Goal: Task Accomplishment & Management: Manage account settings

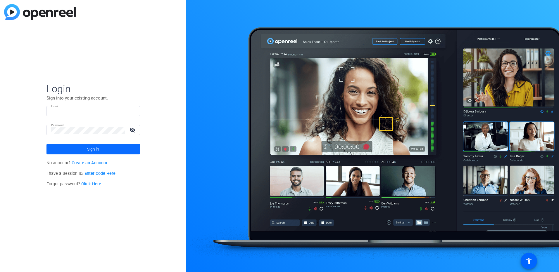
type input "[EMAIL_ADDRESS][DOMAIN_NAME]"
click at [98, 156] on span "Sign in" at bounding box center [93, 149] width 12 height 15
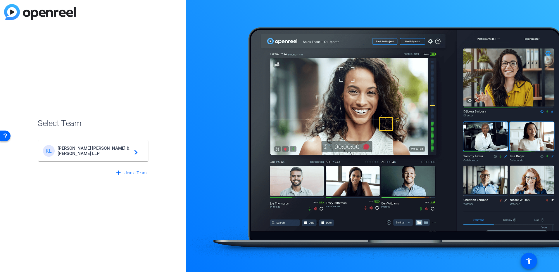
click at [97, 156] on div "[PERSON_NAME] & [PERSON_NAME] LLP navigate_next" at bounding box center [93, 151] width 101 height 12
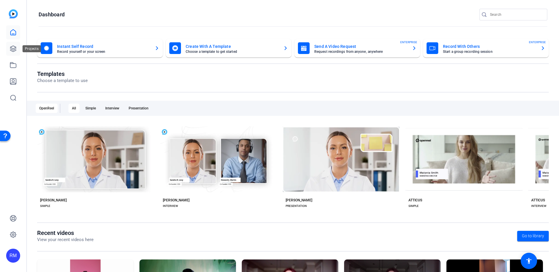
click at [11, 56] on link at bounding box center [13, 49] width 14 height 14
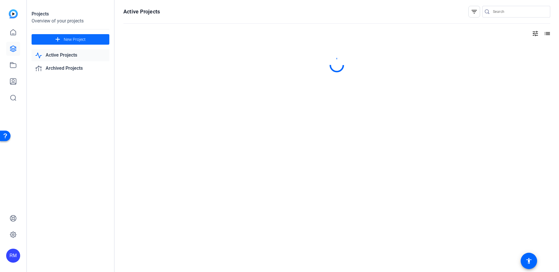
click at [97, 39] on span at bounding box center [71, 39] width 78 height 14
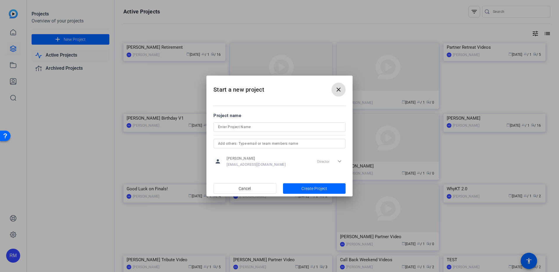
click at [290, 132] on div at bounding box center [279, 135] width 132 height 6
click at [287, 129] on input at bounding box center [279, 127] width 123 height 7
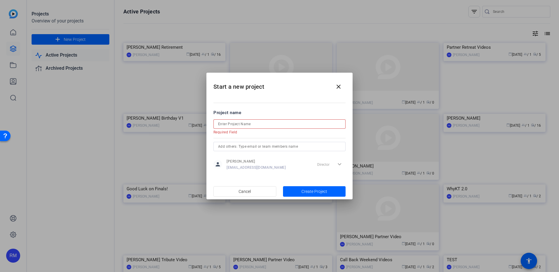
click at [288, 123] on div at bounding box center [279, 124] width 123 height 9
click at [249, 124] on input at bounding box center [279, 124] width 123 height 7
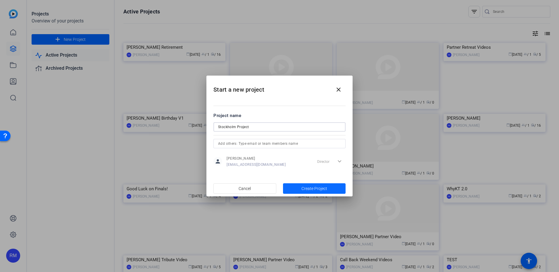
type input "Stockholm Project"
click at [316, 189] on span "Create Project" at bounding box center [314, 189] width 26 height 6
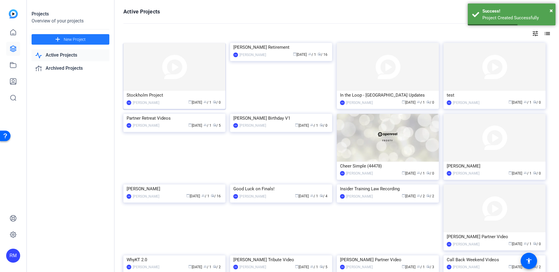
click at [169, 100] on div "calendar_today [DATE] group / 1 radio / 0" at bounding box center [192, 103] width 60 height 6
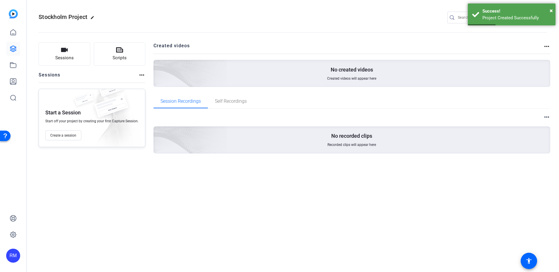
click at [82, 138] on div "Start a Session Start off your project by creating your first Capture Session. …" at bounding box center [92, 118] width 107 height 58
click at [81, 141] on div "Start a Session Start off your project by creating your first Capture Session. …" at bounding box center [92, 118] width 107 height 58
click at [75, 140] on button "Create a session" at bounding box center [63, 136] width 36 height 10
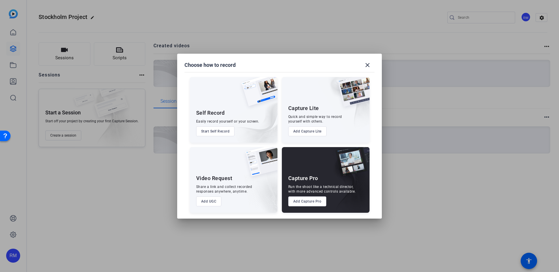
click at [216, 207] on div "Video Request Share a link and collect recorded responses anywhere, anytime. Ad…" at bounding box center [234, 180] width 88 height 66
click at [216, 206] on button "Add UGC" at bounding box center [208, 202] width 25 height 10
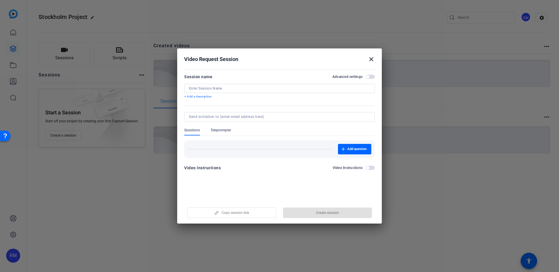
click at [225, 89] on input at bounding box center [279, 88] width 181 height 5
type input "O"
type input "Project One"
click at [316, 212] on span "Create session" at bounding box center [327, 213] width 23 height 5
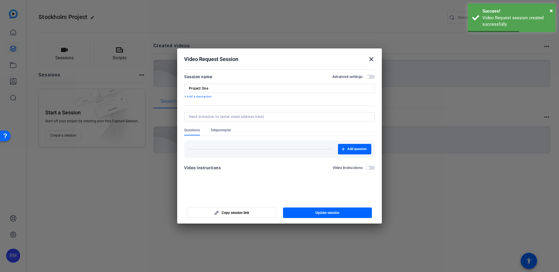
click at [372, 65] on h2 "Video Request Session close" at bounding box center [279, 58] width 205 height 19
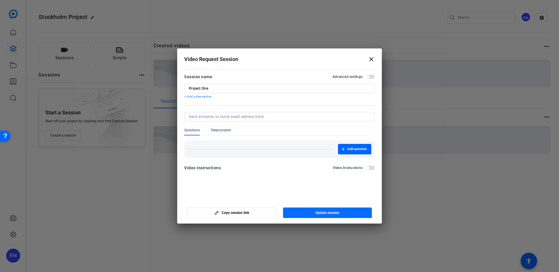
click at [309, 216] on span "button" at bounding box center [327, 213] width 89 height 14
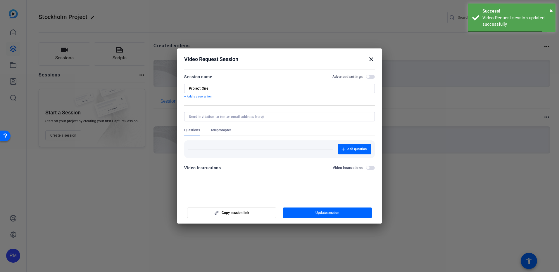
click at [370, 62] on mat-icon "close" at bounding box center [371, 59] width 7 height 7
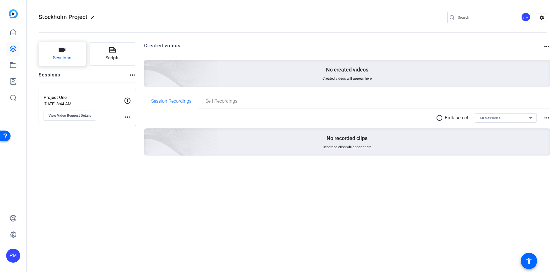
click at [76, 54] on button "Sessions" at bounding box center [62, 53] width 47 height 23
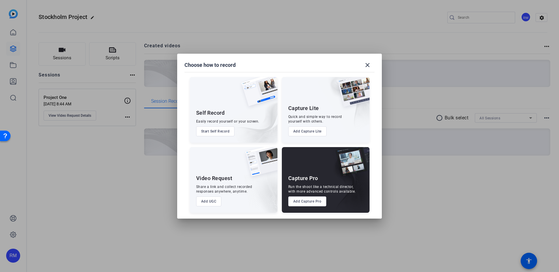
click at [205, 200] on button "Add UGC" at bounding box center [208, 202] width 25 height 10
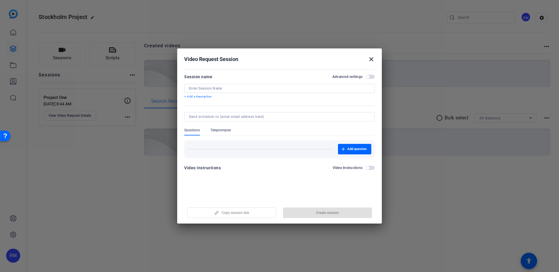
click at [237, 88] on input at bounding box center [279, 88] width 181 height 5
type input "Project Two"
click at [322, 213] on span "Create session" at bounding box center [327, 213] width 23 height 5
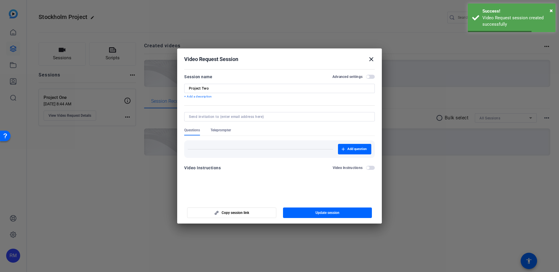
click at [374, 61] on mat-icon "close" at bounding box center [371, 59] width 7 height 7
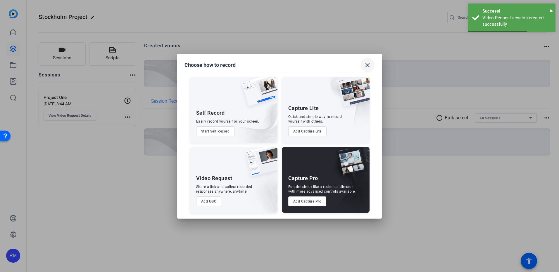
click at [371, 61] on div "No created videos Created videos will appear here" at bounding box center [347, 73] width 406 height 27
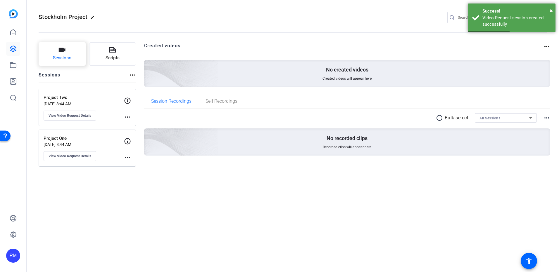
click at [68, 61] on span "Sessions" at bounding box center [62, 58] width 18 height 7
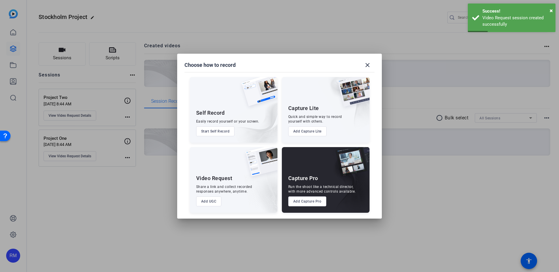
click at [216, 201] on button "Add UGC" at bounding box center [208, 202] width 25 height 10
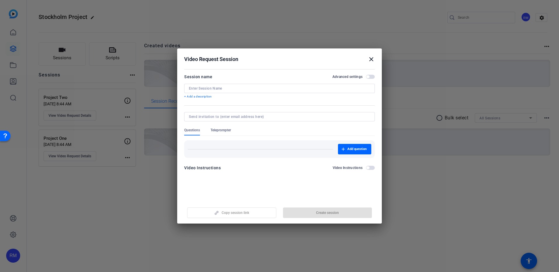
click at [223, 91] on div at bounding box center [279, 88] width 181 height 9
type input "Project Three"
click at [339, 215] on span "button" at bounding box center [327, 213] width 89 height 14
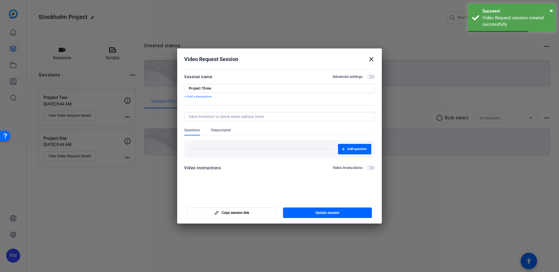
click at [372, 64] on h2 "Video Request Session close" at bounding box center [279, 58] width 205 height 19
click at [372, 62] on mat-icon "close" at bounding box center [371, 59] width 7 height 7
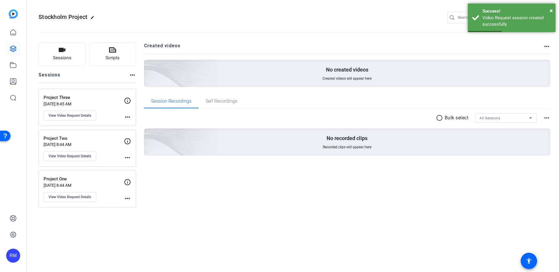
click at [183, 195] on div "Created videos more_horiz No created videos Created videos will appear here Ses…" at bounding box center [347, 124] width 406 height 165
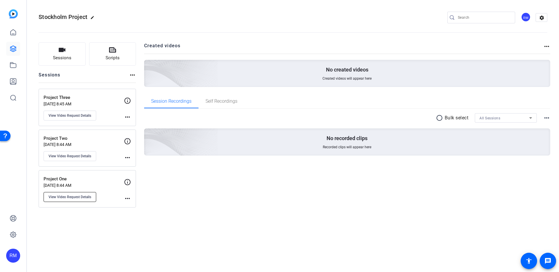
click at [84, 201] on button "View Video Request Details" at bounding box center [70, 197] width 53 height 10
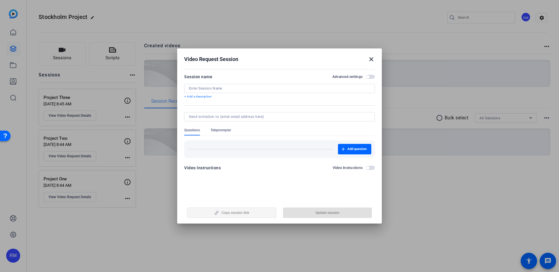
type input "Project One"
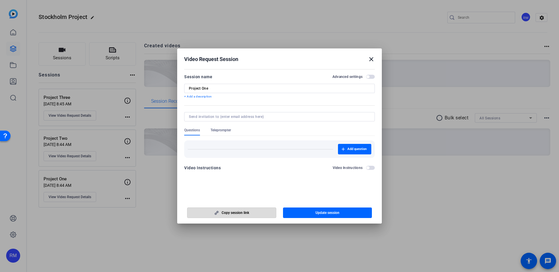
click at [213, 215] on span "button" at bounding box center [231, 213] width 89 height 14
drag, startPoint x: 82, startPoint y: 262, endPoint x: 83, endPoint y: 255, distance: 7.1
click at [82, 262] on div at bounding box center [279, 136] width 559 height 272
click at [143, 206] on div at bounding box center [279, 136] width 559 height 272
drag, startPoint x: 111, startPoint y: 242, endPoint x: 107, endPoint y: 242, distance: 4.1
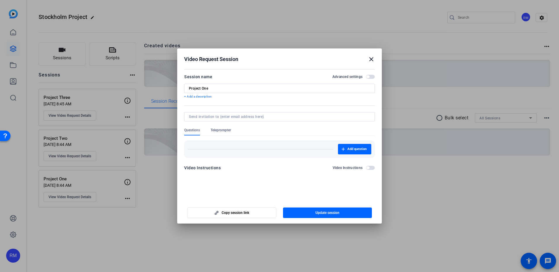
click at [111, 242] on div at bounding box center [279, 136] width 559 height 272
click at [73, 148] on div at bounding box center [279, 136] width 559 height 272
click at [371, 65] on h2 "Video Request Session close" at bounding box center [279, 58] width 205 height 19
click at [371, 63] on h2 "Video Request Session close" at bounding box center [279, 58] width 205 height 19
click at [372, 62] on mat-icon "close" at bounding box center [371, 59] width 7 height 7
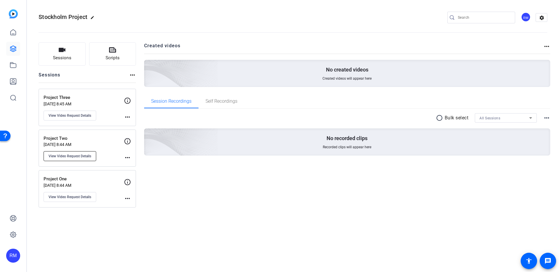
click at [71, 159] on button "View Video Request Details" at bounding box center [70, 156] width 53 height 10
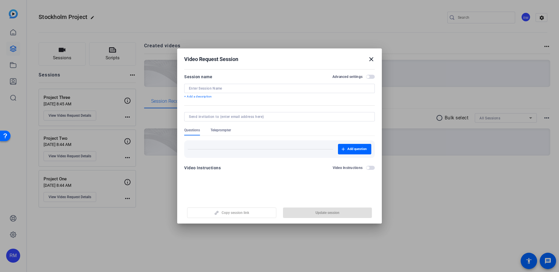
type input "Project Two"
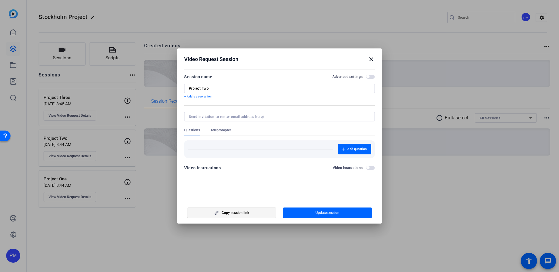
click at [237, 208] on span "button" at bounding box center [231, 213] width 89 height 14
click at [370, 59] on mat-icon "close" at bounding box center [371, 59] width 7 height 7
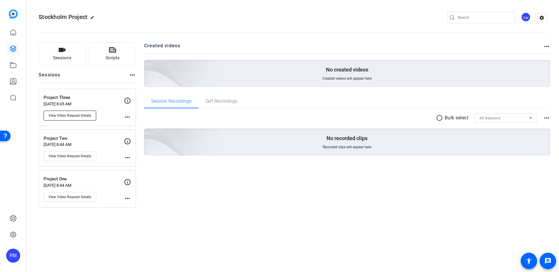
click at [75, 117] on span "View Video Request Details" at bounding box center [70, 115] width 43 height 5
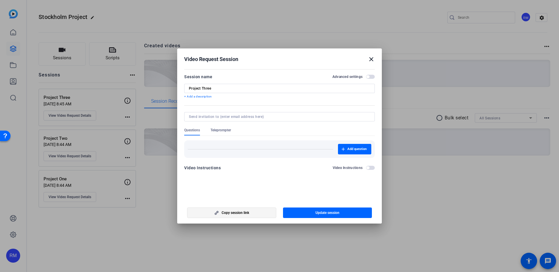
click at [231, 212] on span "Copy session link" at bounding box center [235, 213] width 27 height 5
click at [370, 60] on mat-icon "close" at bounding box center [371, 59] width 7 height 7
